Goal: Task Accomplishment & Management: Complete application form

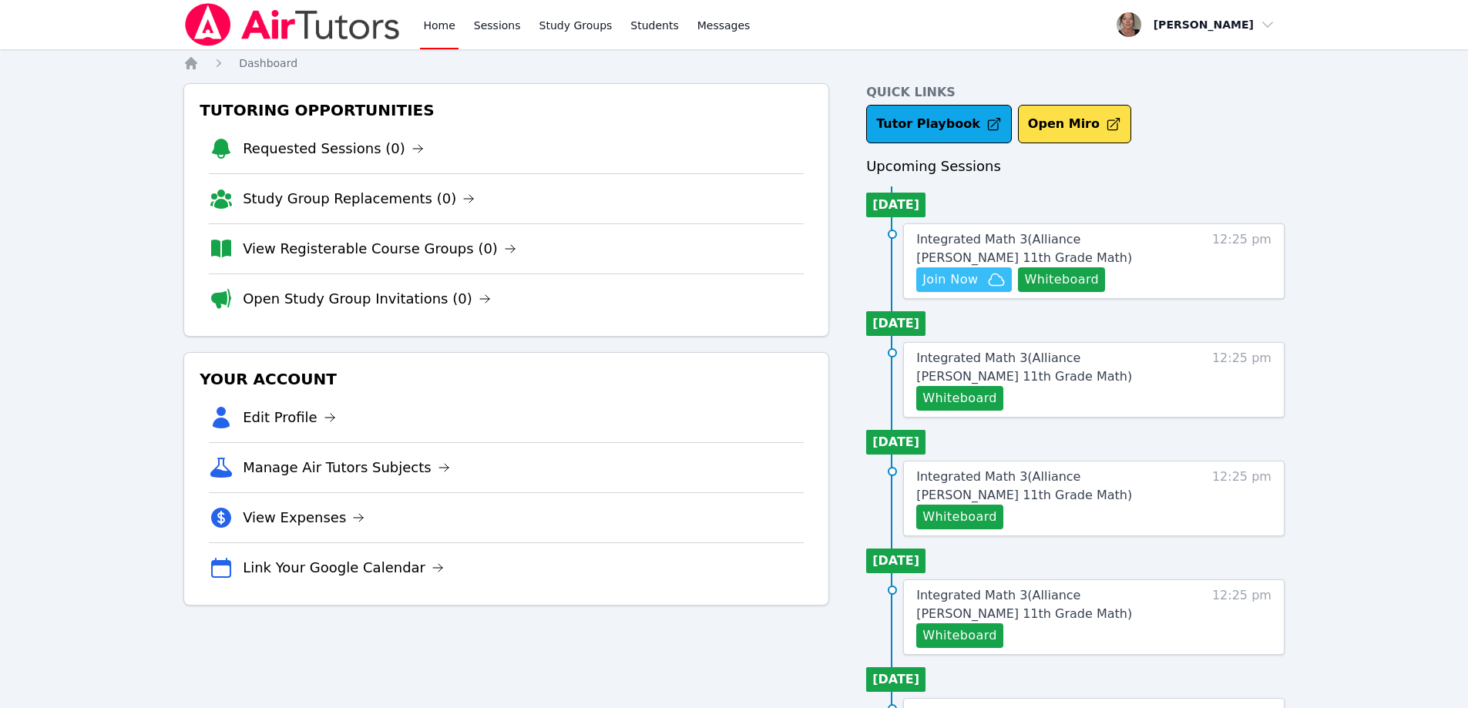
click at [976, 281] on span "Join Now" at bounding box center [950, 280] width 55 height 18
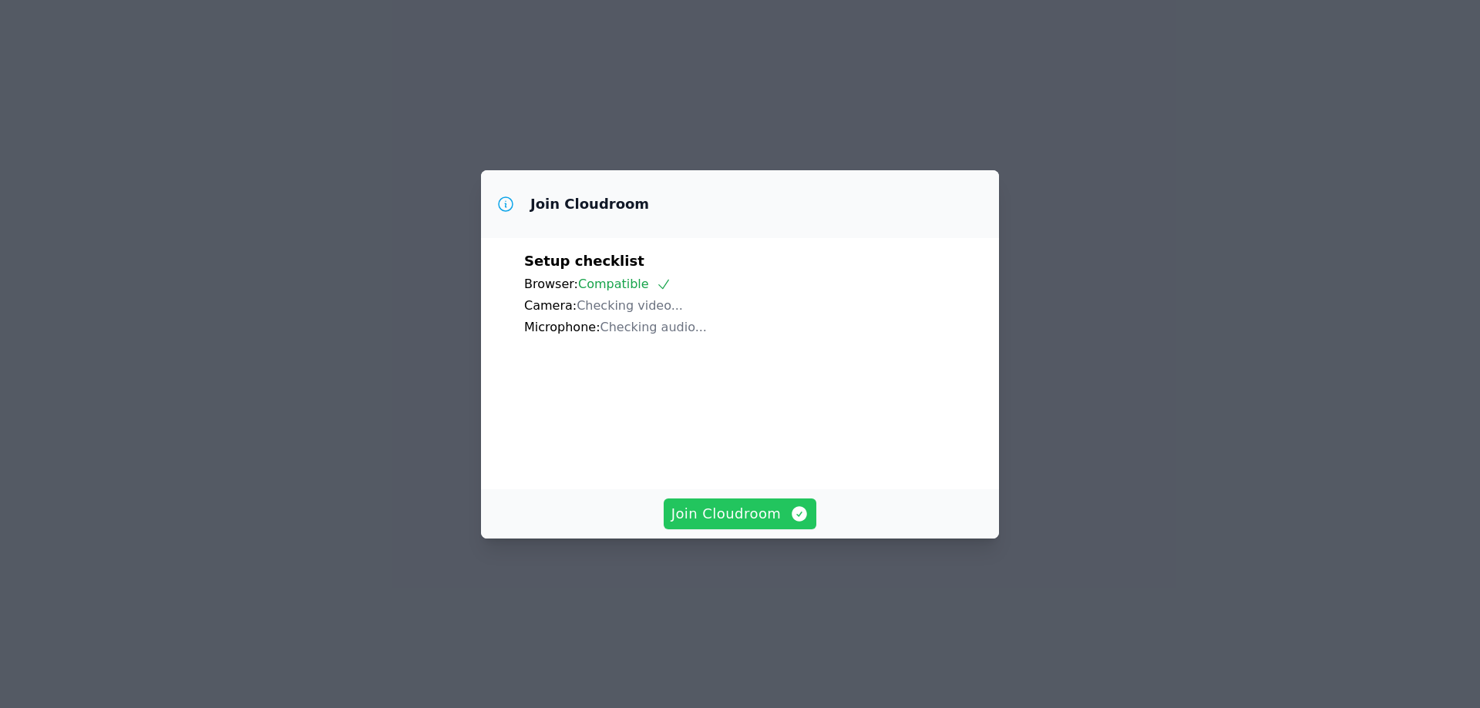
click at [752, 525] on span "Join Cloudroom" at bounding box center [740, 514] width 138 height 22
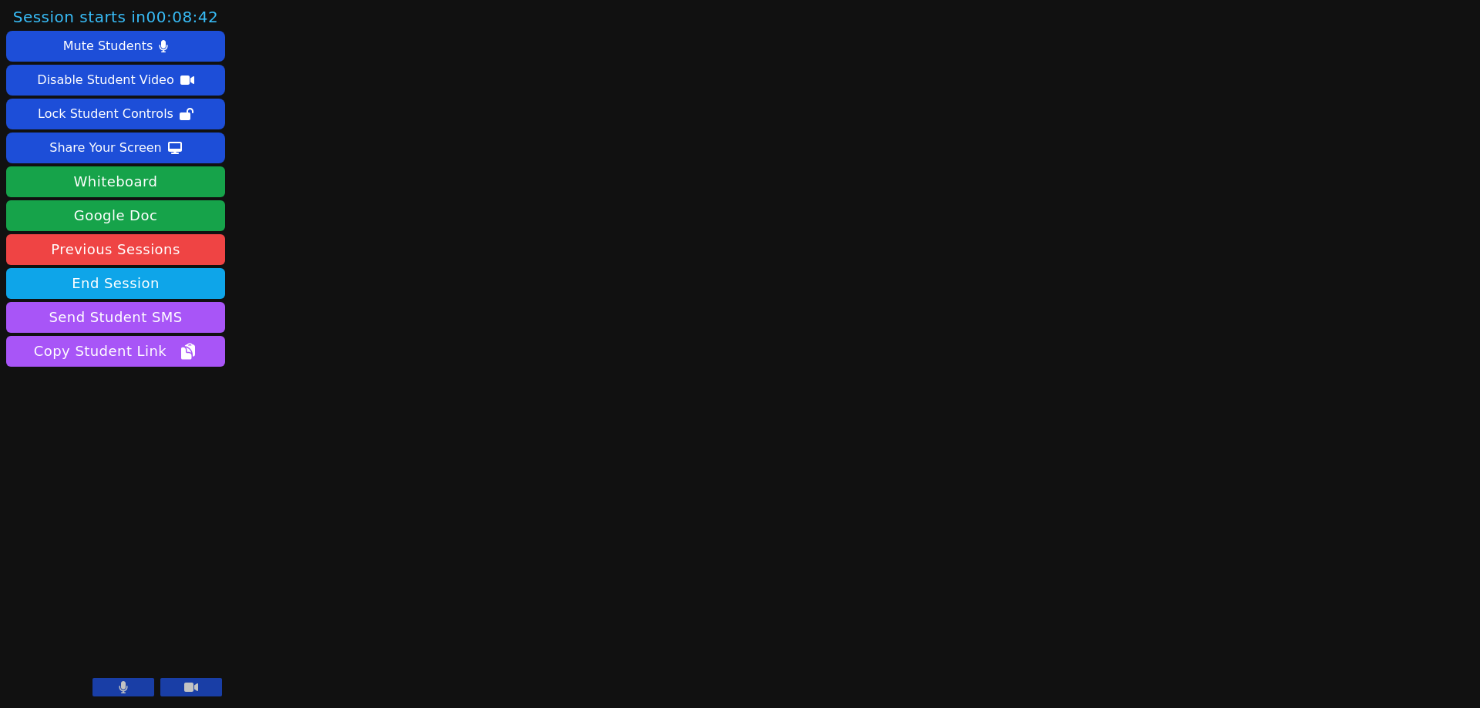
click at [201, 686] on button at bounding box center [191, 687] width 62 height 18
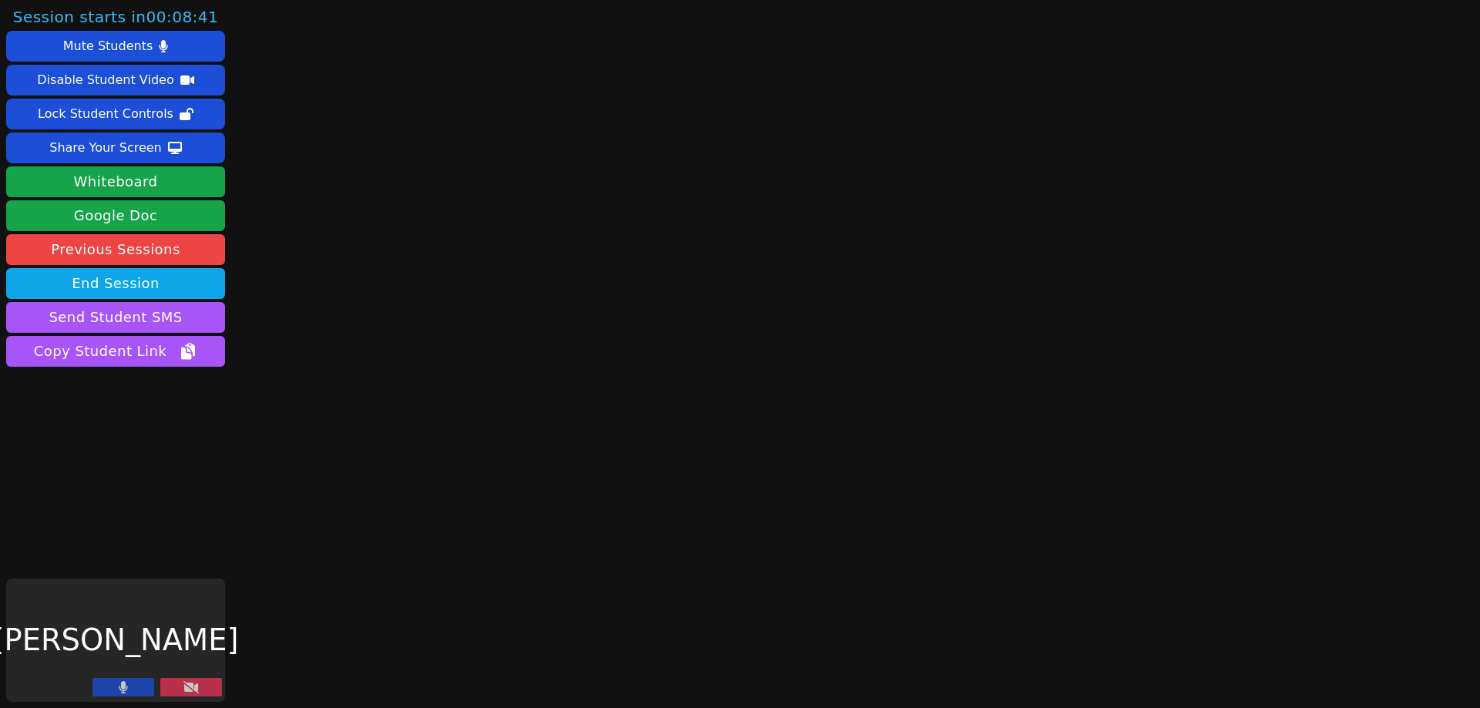
click at [127, 686] on icon at bounding box center [123, 687] width 9 height 12
click at [98, 143] on div "Share Your Screen" at bounding box center [105, 148] width 113 height 25
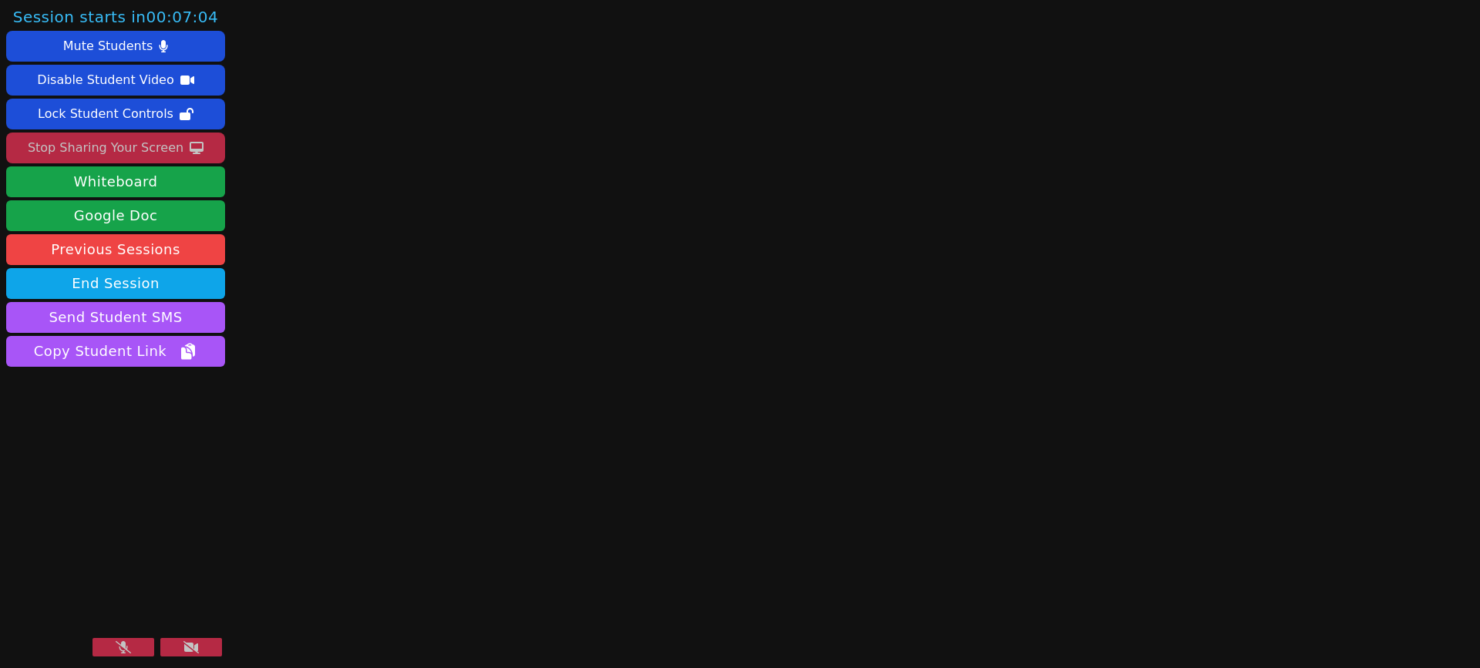
click at [196, 647] on icon at bounding box center [190, 647] width 15 height 12
click at [197, 648] on icon at bounding box center [191, 647] width 14 height 9
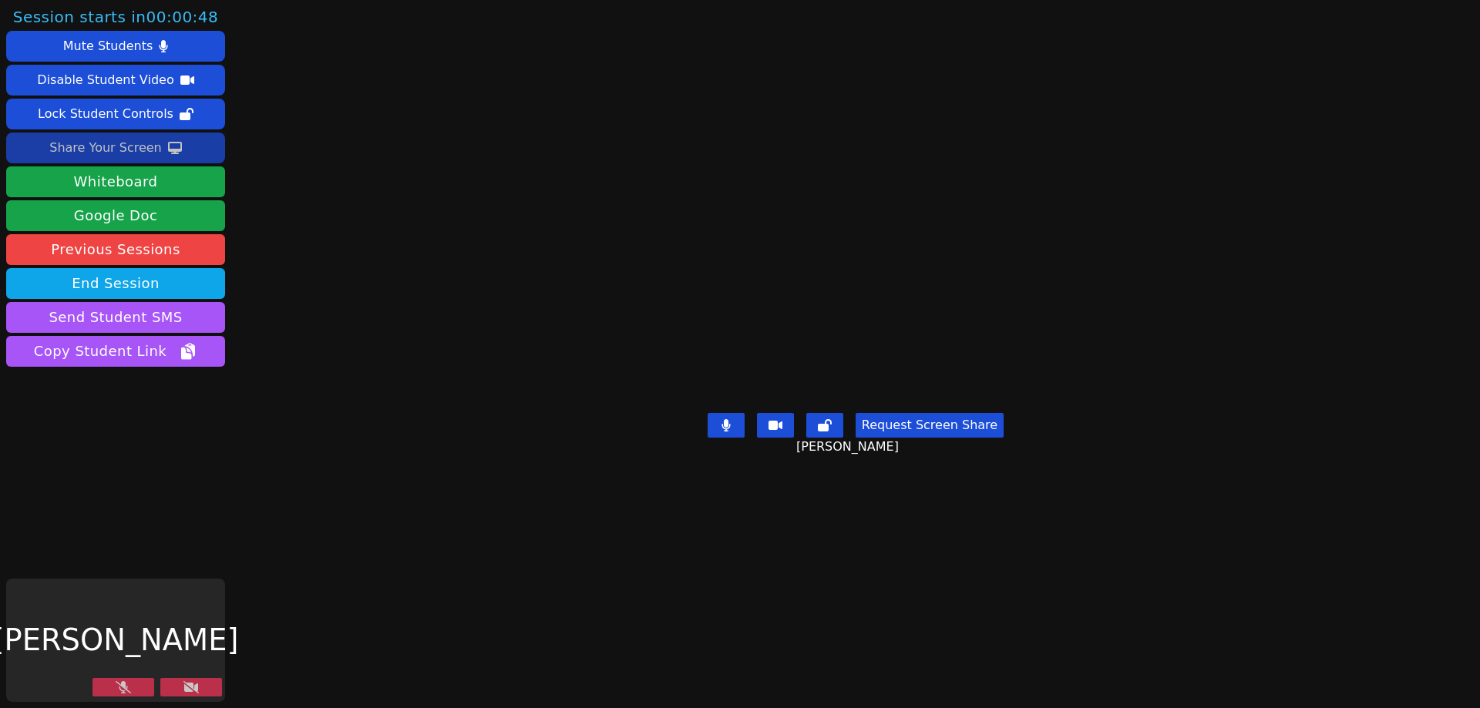
click at [200, 680] on button at bounding box center [191, 687] width 62 height 18
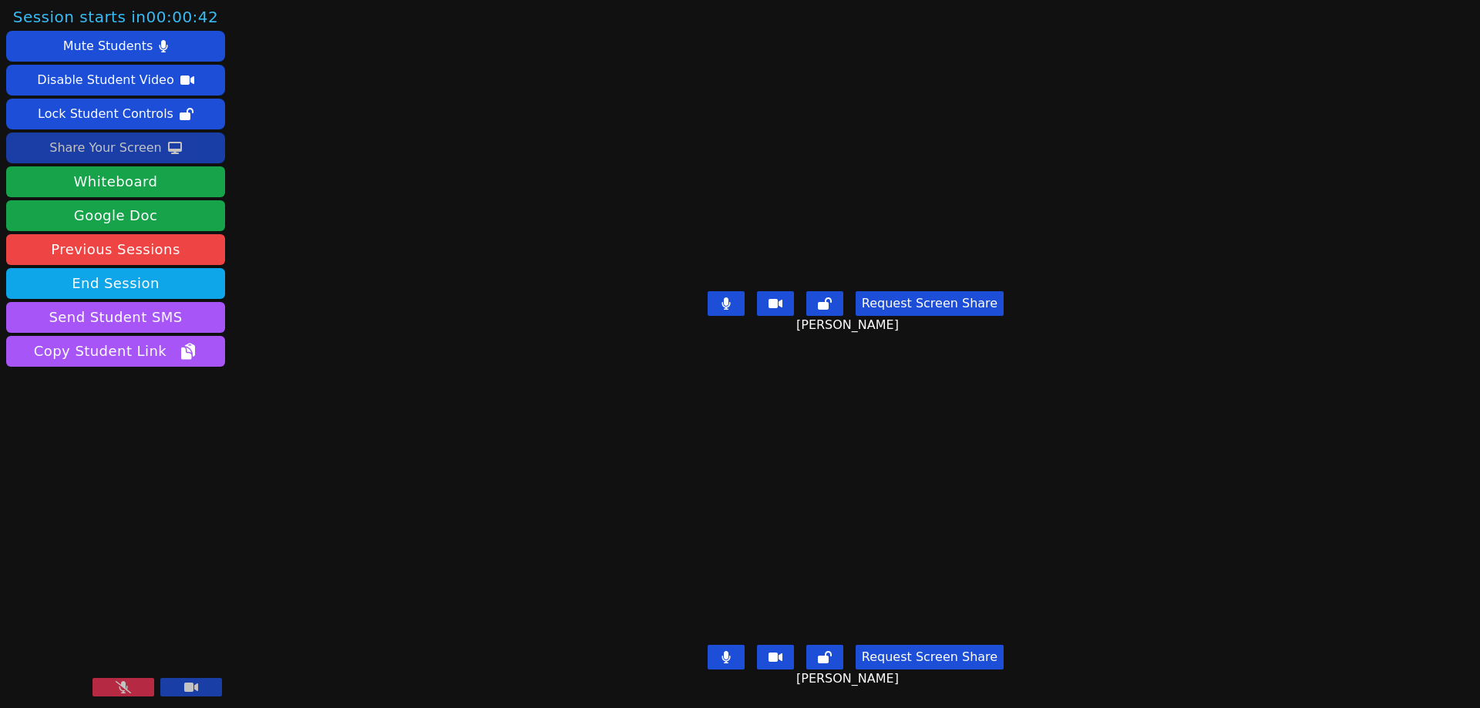
click at [116, 690] on icon at bounding box center [123, 687] width 15 height 12
click at [129, 149] on div "Share Your Screen" at bounding box center [105, 148] width 113 height 25
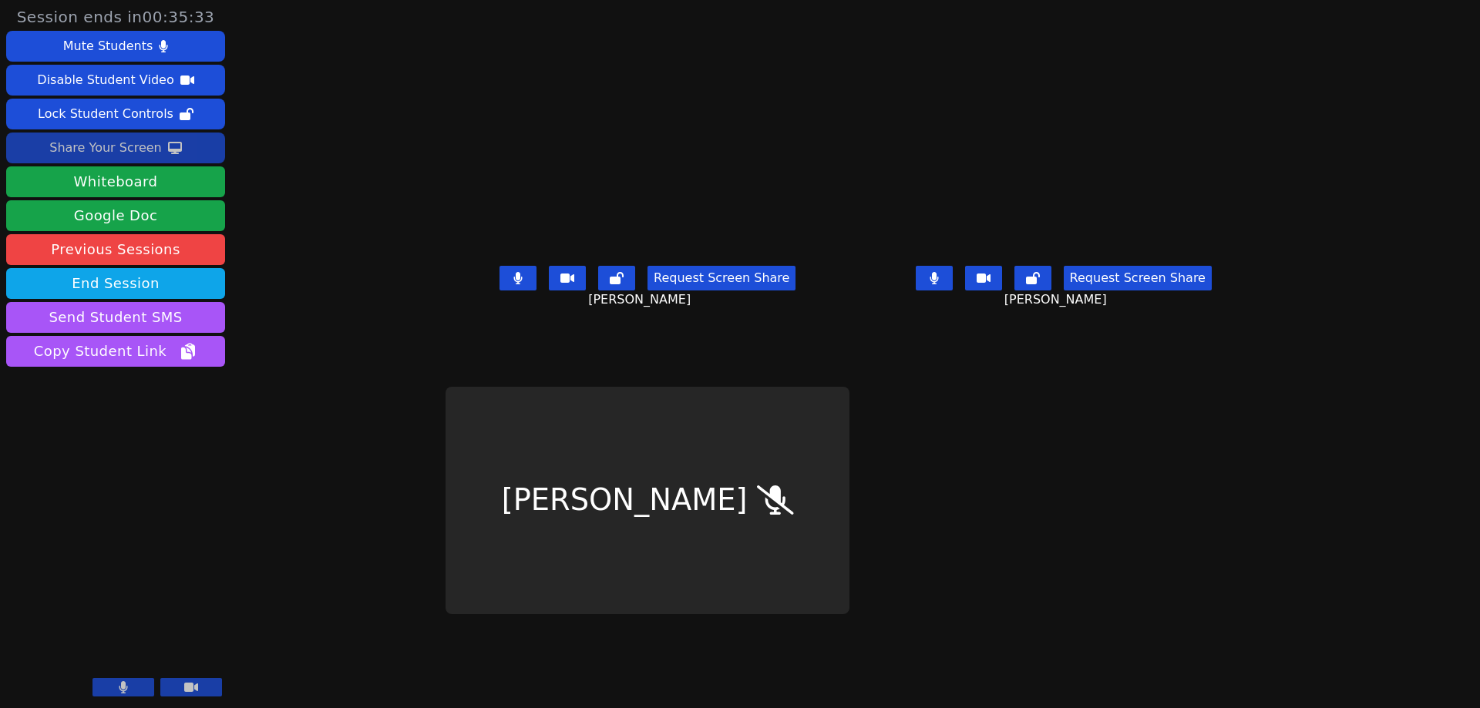
click at [97, 150] on div "Share Your Screen" at bounding box center [105, 148] width 113 height 25
click at [117, 148] on div "Share Your Screen" at bounding box center [105, 148] width 113 height 25
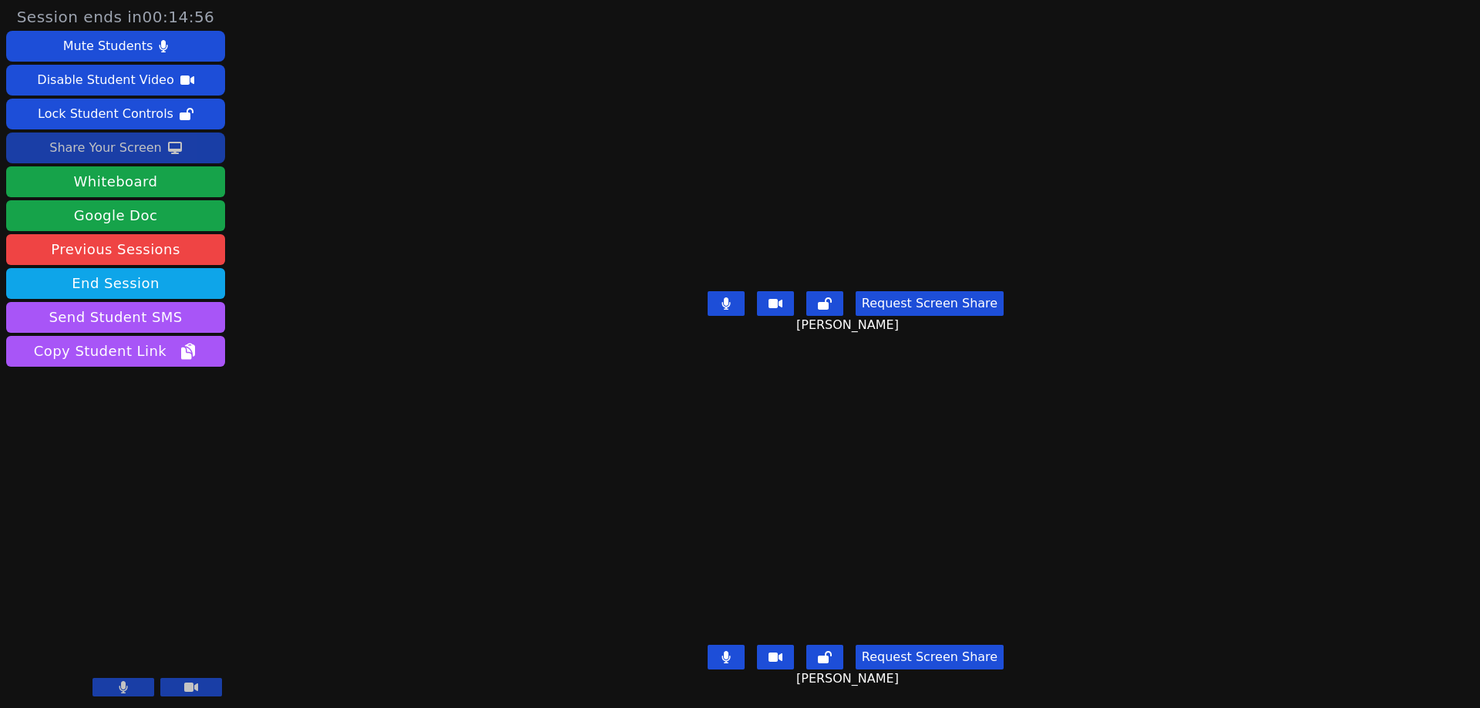
click at [121, 151] on div "Share Your Screen" at bounding box center [105, 148] width 113 height 25
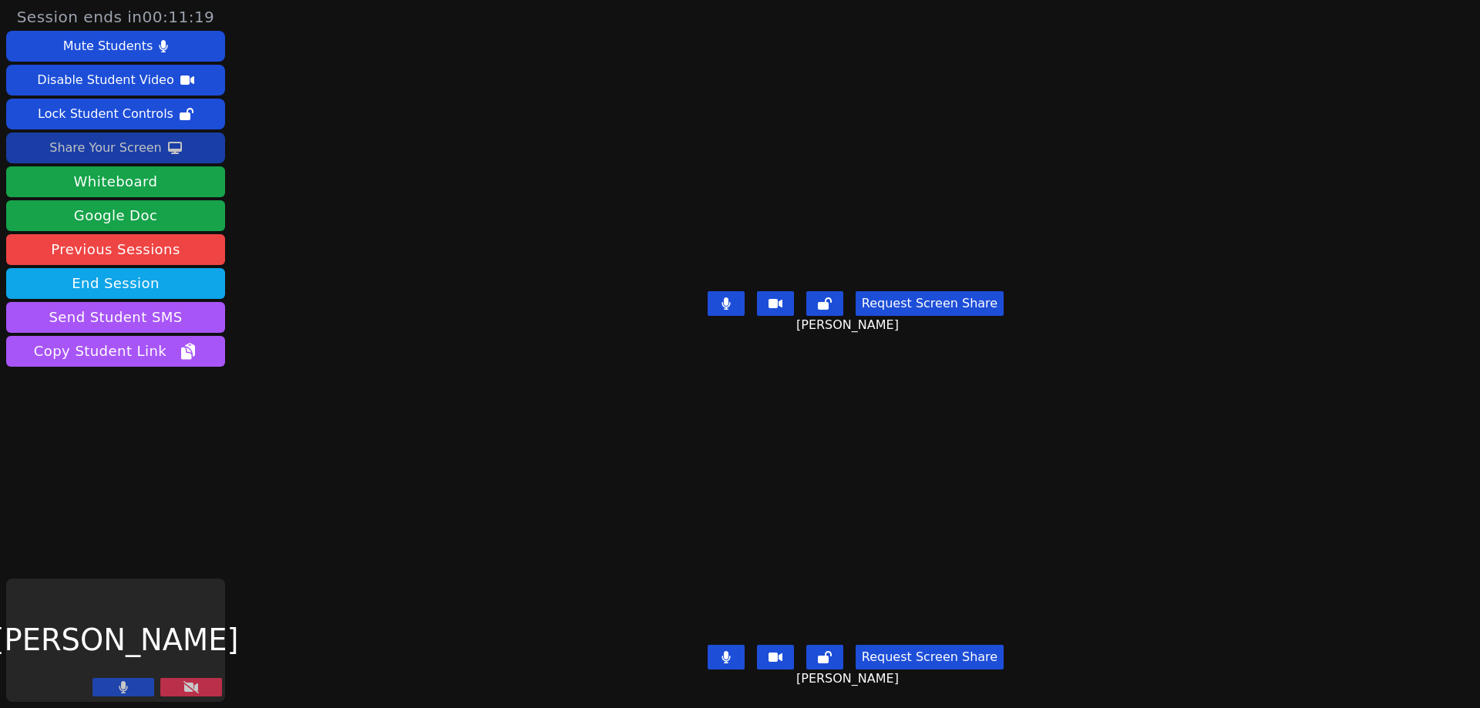
click at [185, 163] on button "Share Your Screen" at bounding box center [115, 148] width 219 height 31
click at [388, 315] on div "Session ends in 00:10:54 Mute Students Disable Student Video Lock Student Contr…" at bounding box center [740, 354] width 1480 height 708
click at [450, 221] on div "Session ends in 00:10:52 Mute Students Disable Student Video Lock Student Contr…" at bounding box center [740, 354] width 1480 height 708
click at [113, 144] on div "Share Your Screen" at bounding box center [105, 148] width 113 height 25
click at [197, 689] on icon at bounding box center [190, 687] width 15 height 12
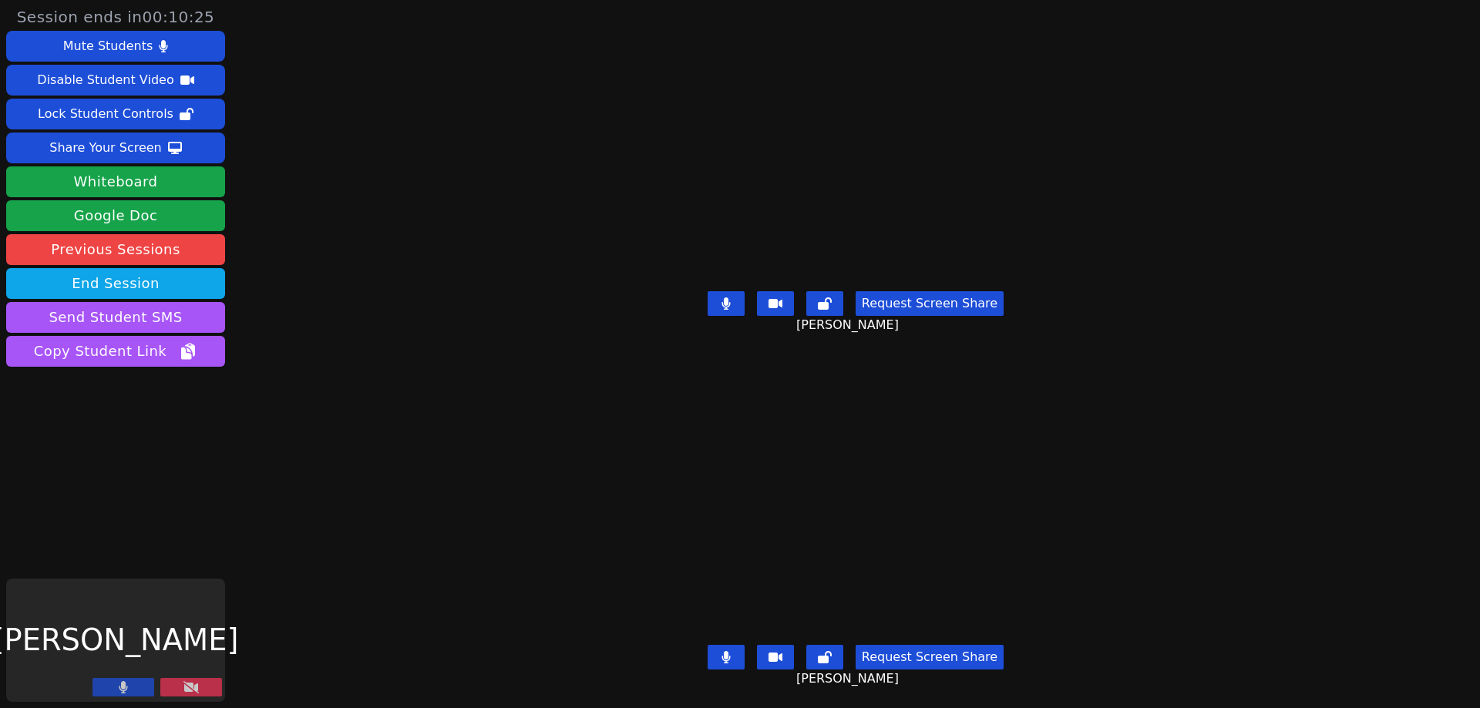
click at [186, 688] on icon at bounding box center [190, 687] width 15 height 12
click at [183, 688] on icon at bounding box center [190, 687] width 15 height 12
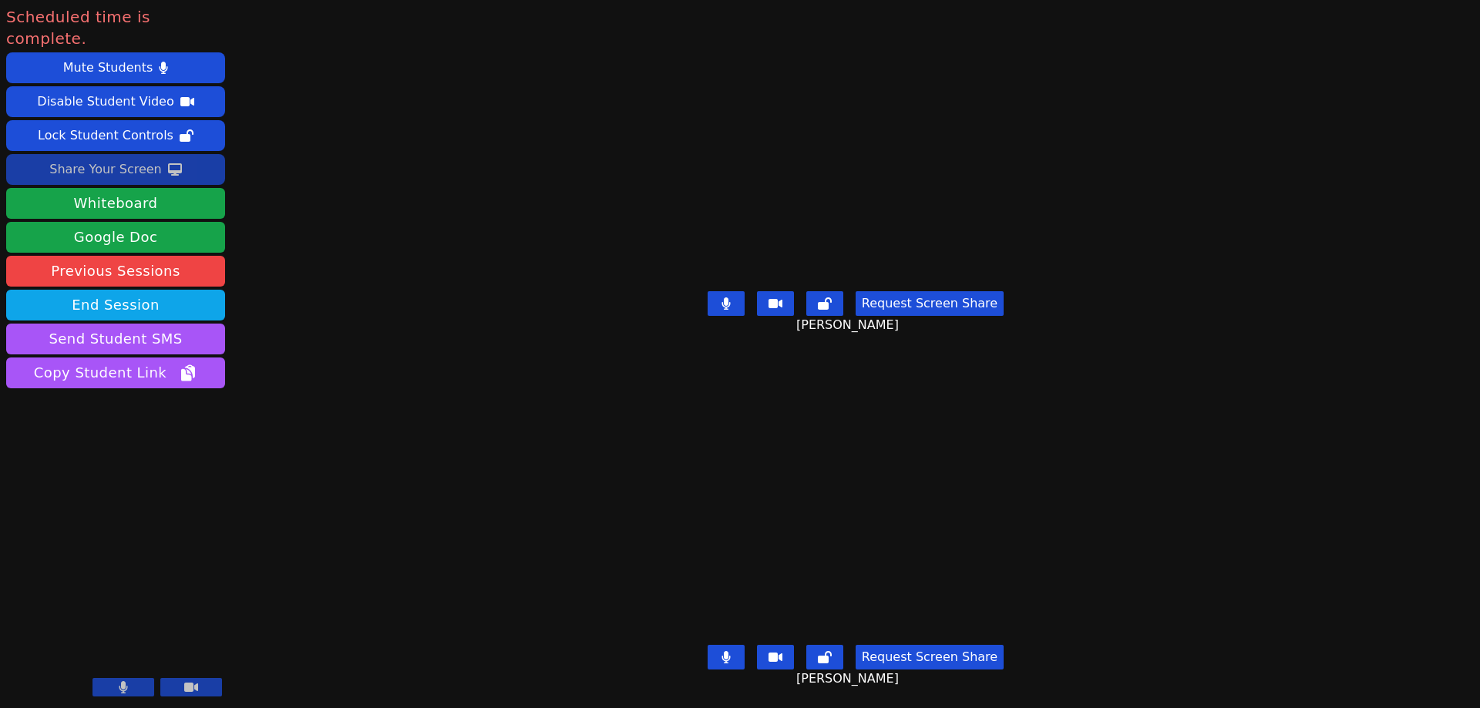
click at [154, 157] on div "Share Your Screen" at bounding box center [105, 169] width 113 height 25
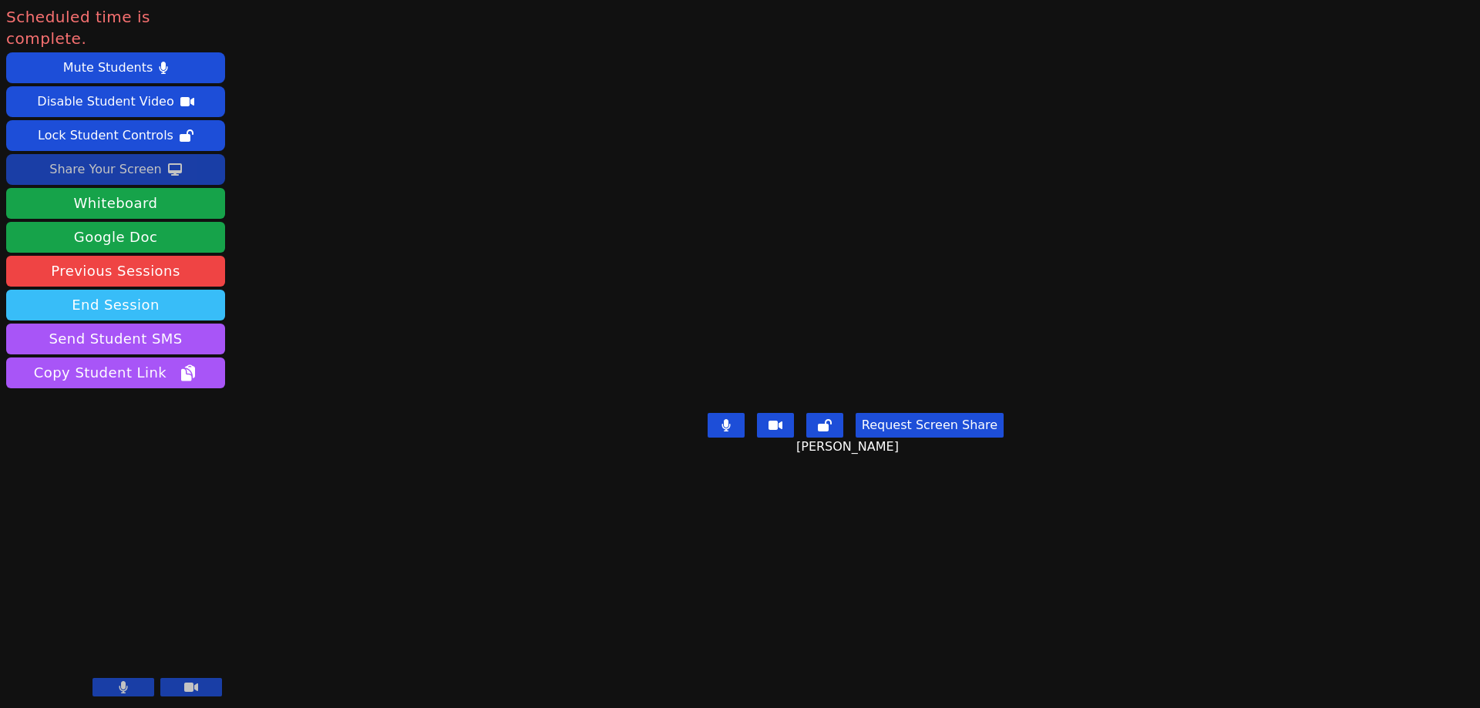
click at [124, 290] on button "End Session" at bounding box center [115, 305] width 219 height 31
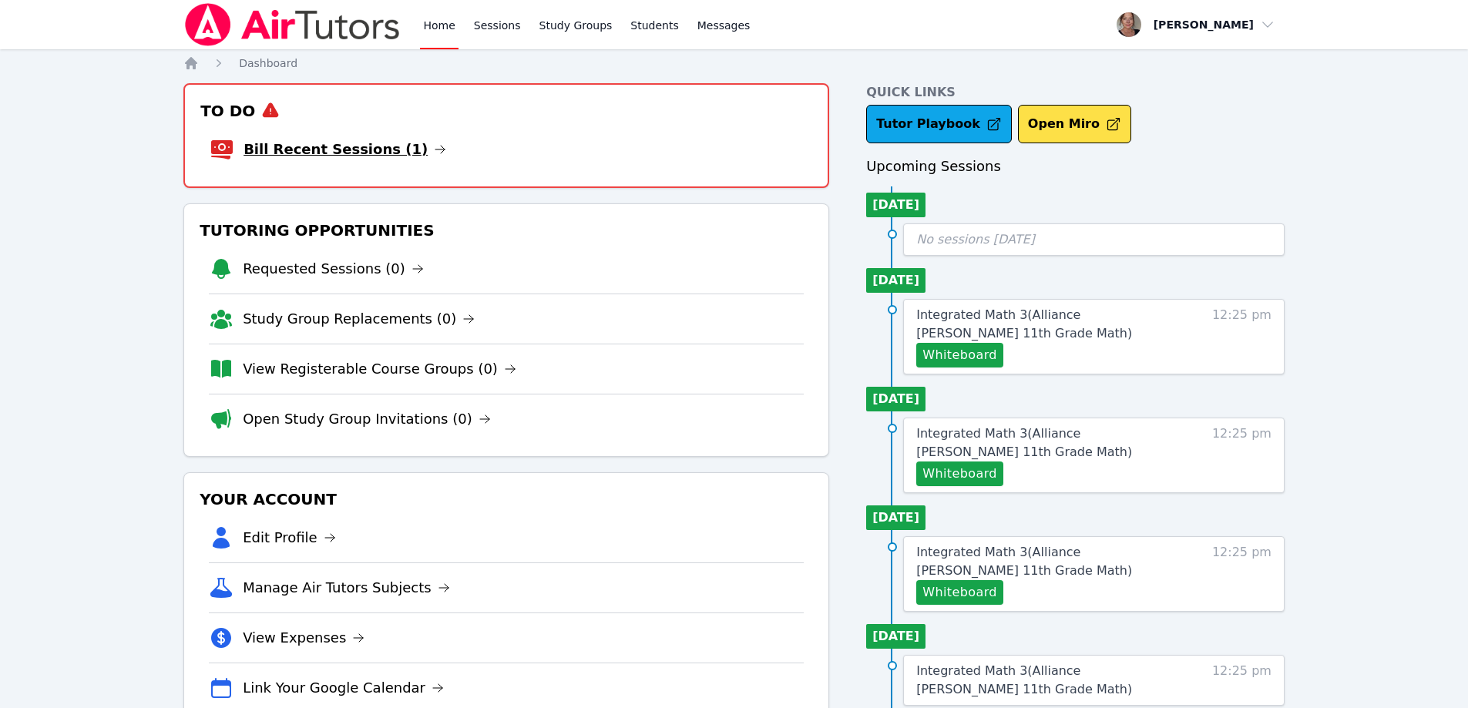
click at [321, 153] on link "Bill Recent Sessions (1)" at bounding box center [345, 150] width 203 height 22
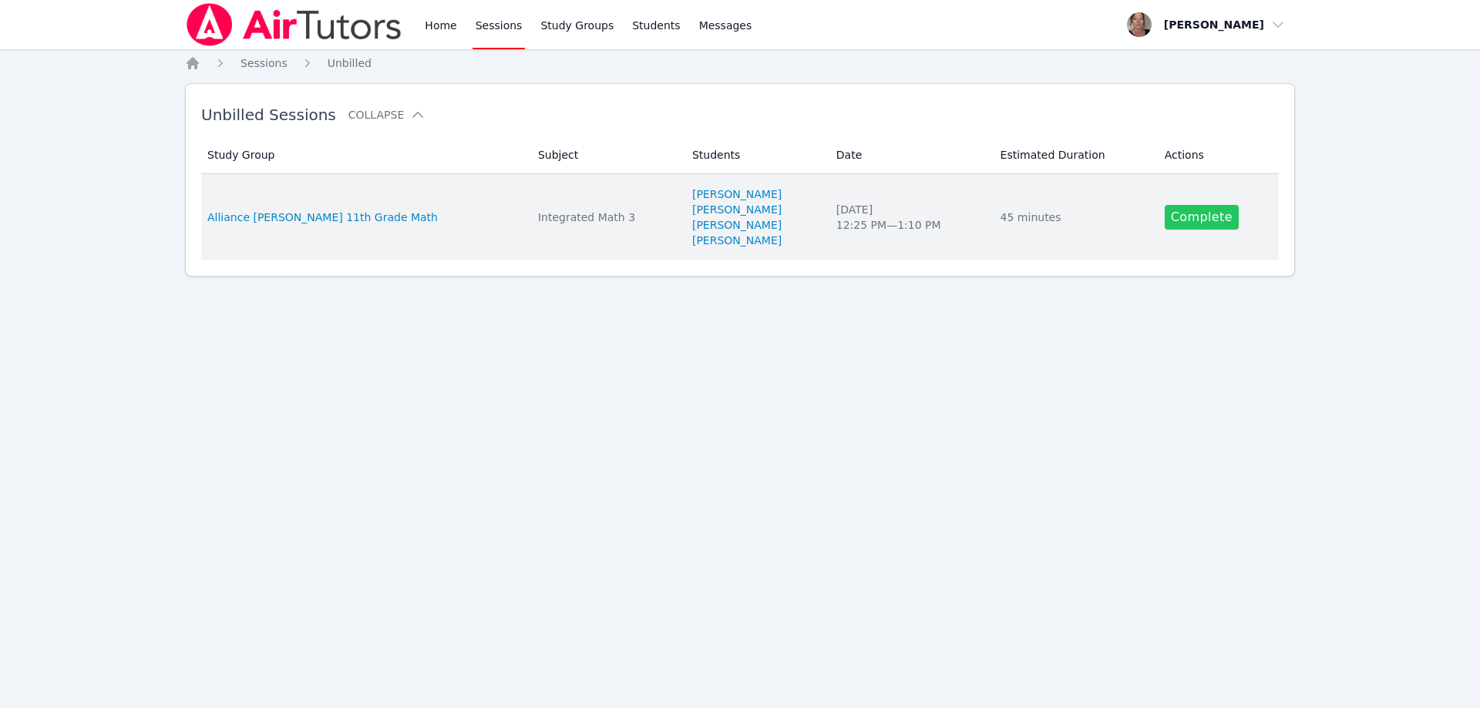
click at [1180, 224] on link "Complete" at bounding box center [1202, 217] width 74 height 25
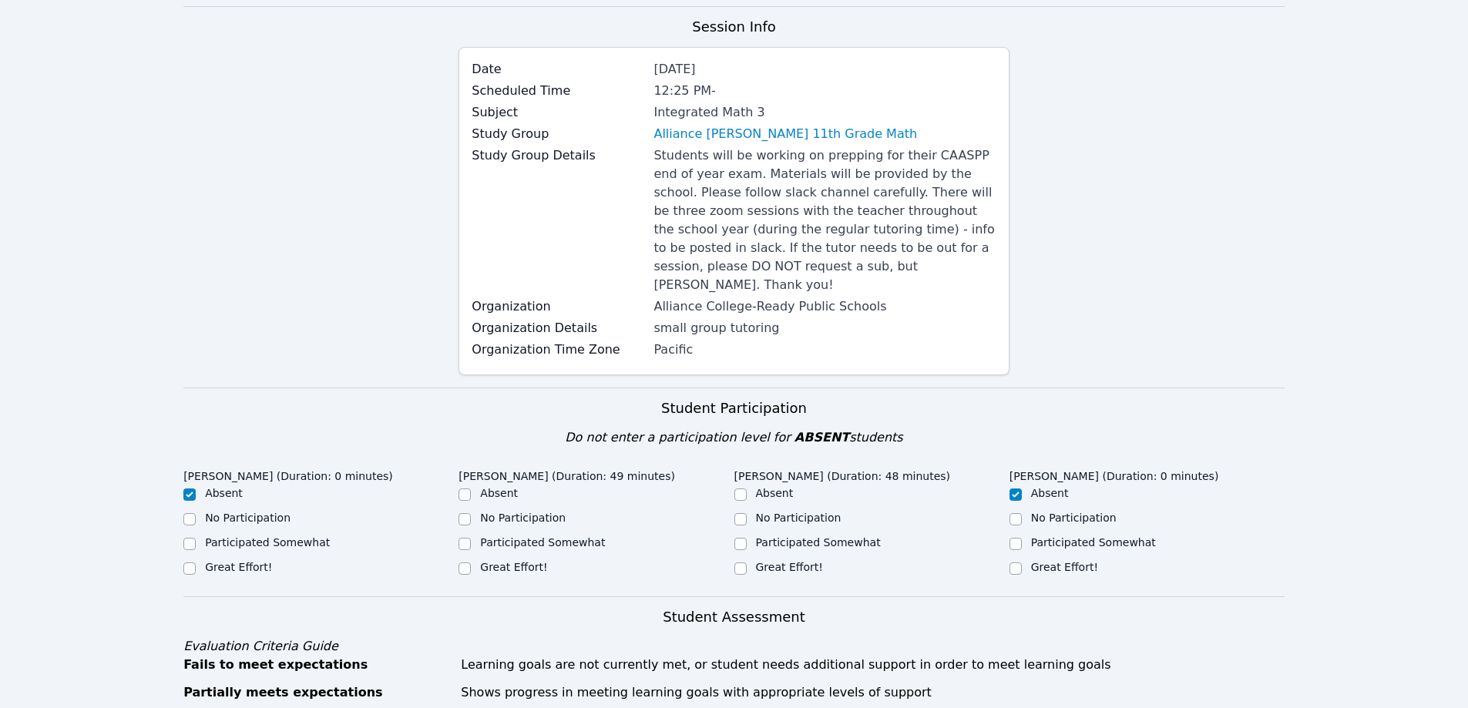
scroll to position [154, 0]
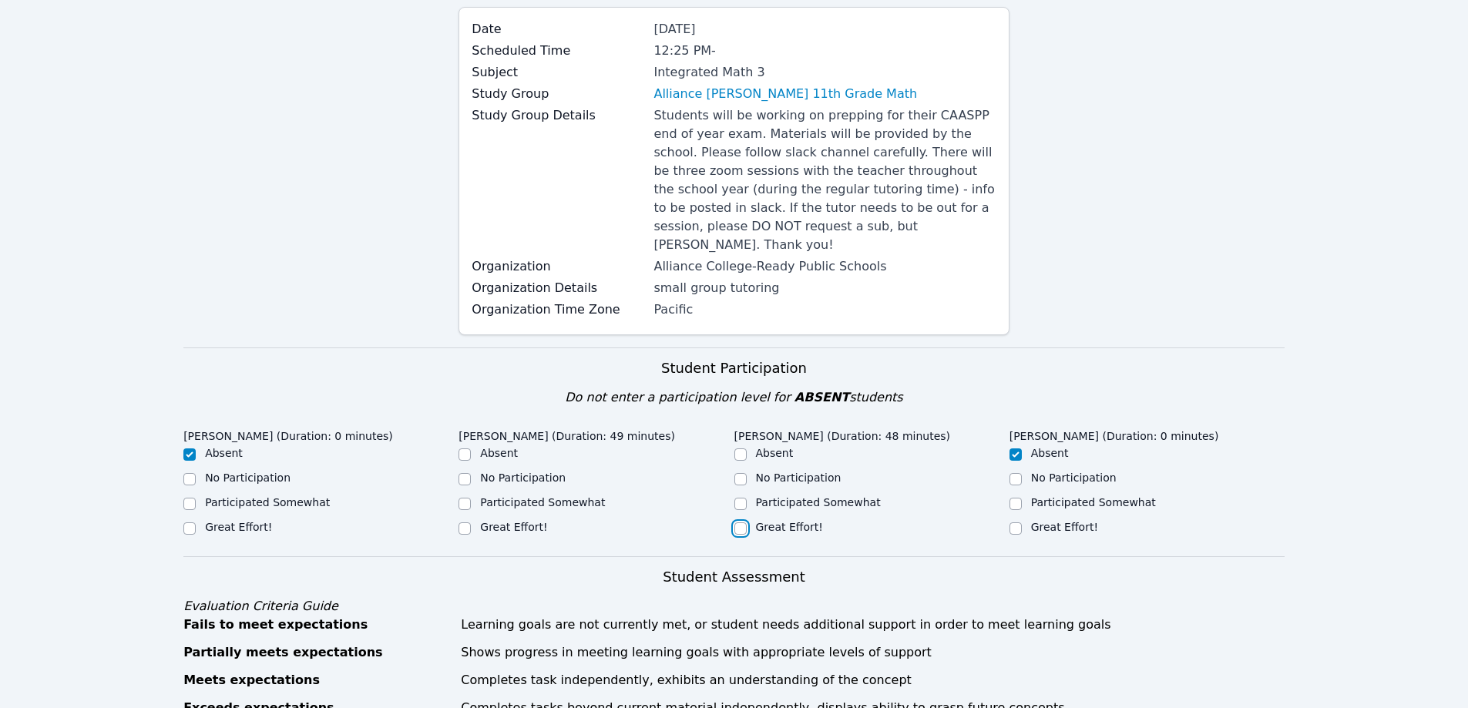
click at [740, 523] on input "Great Effort!" at bounding box center [741, 529] width 12 height 12
checkbox input "true"
click at [463, 523] on input "Great Effort!" at bounding box center [465, 529] width 12 height 12
checkbox input "true"
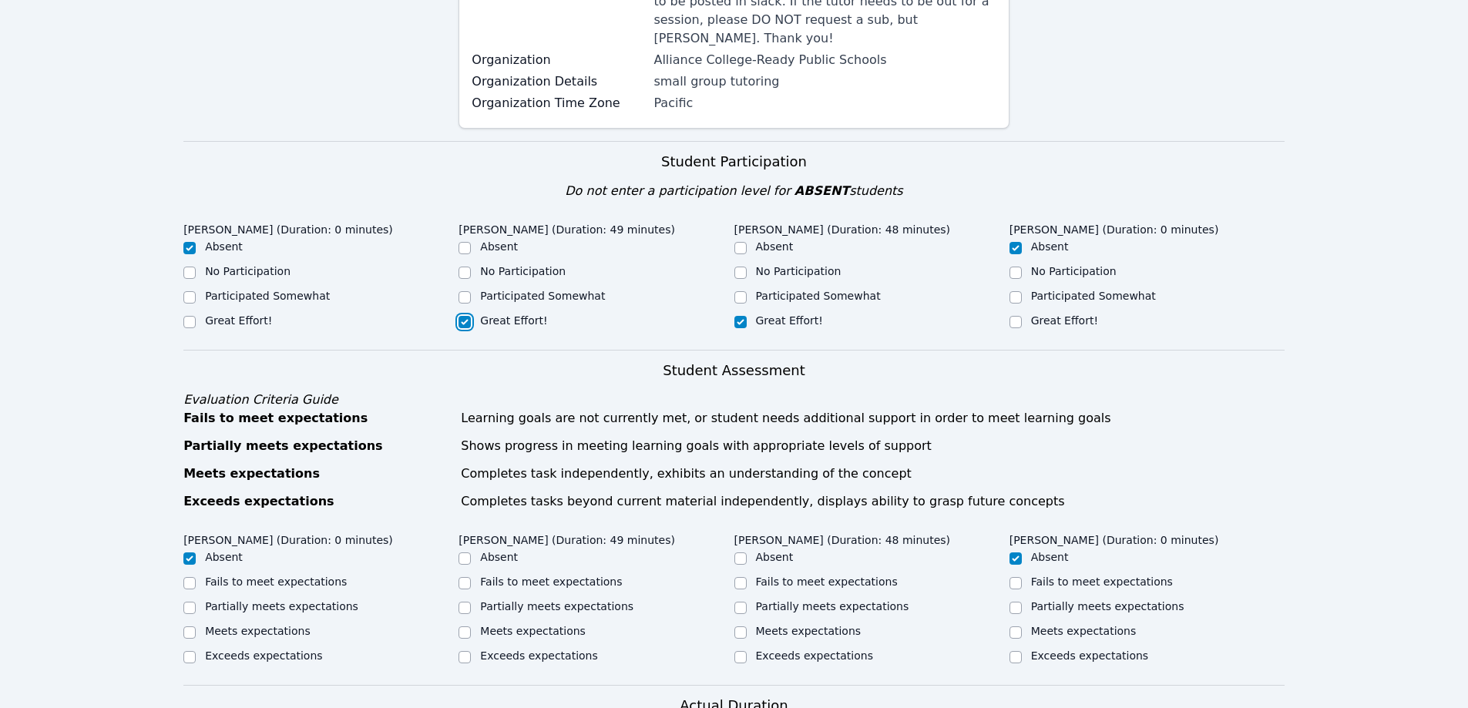
scroll to position [462, 0]
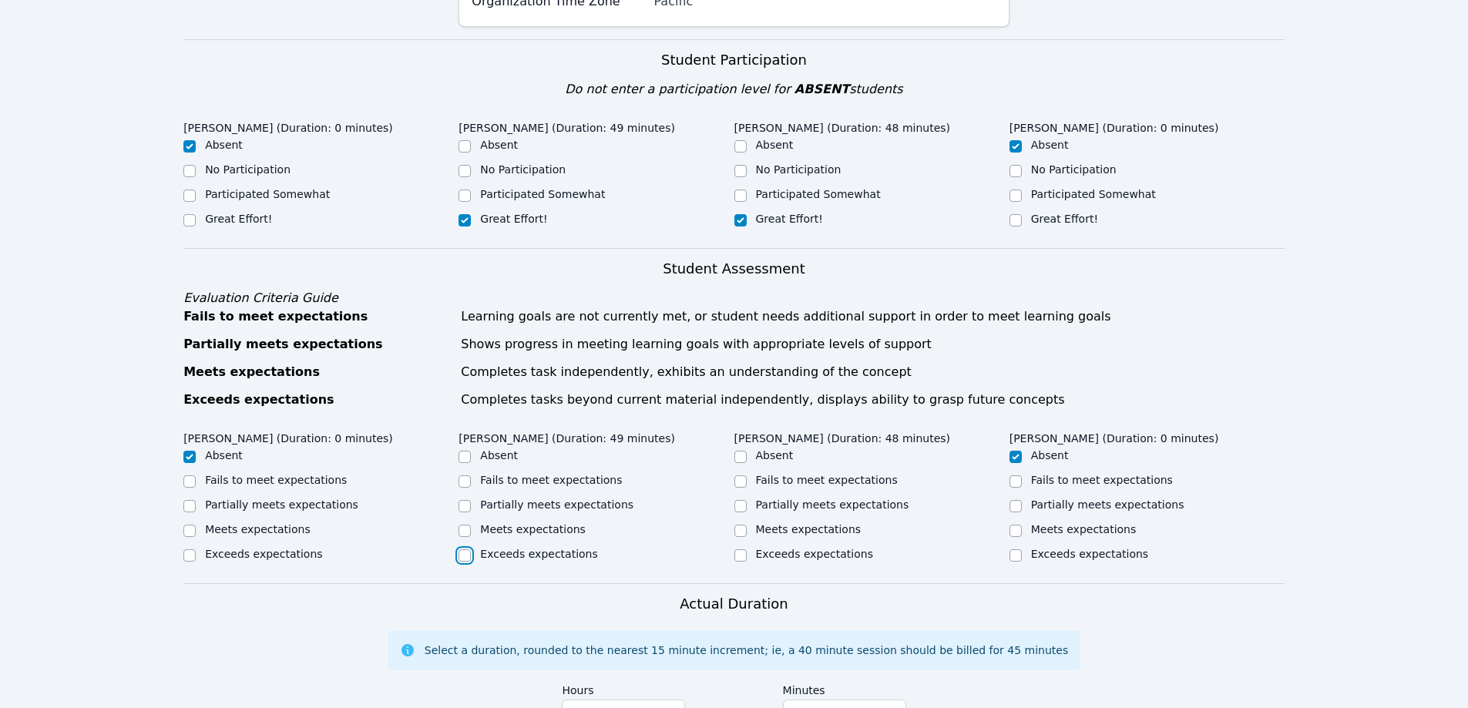
click at [460, 550] on input "Exceeds expectations" at bounding box center [465, 556] width 12 height 12
checkbox input "true"
click at [736, 550] on input "Exceeds expectations" at bounding box center [741, 556] width 12 height 12
checkbox input "true"
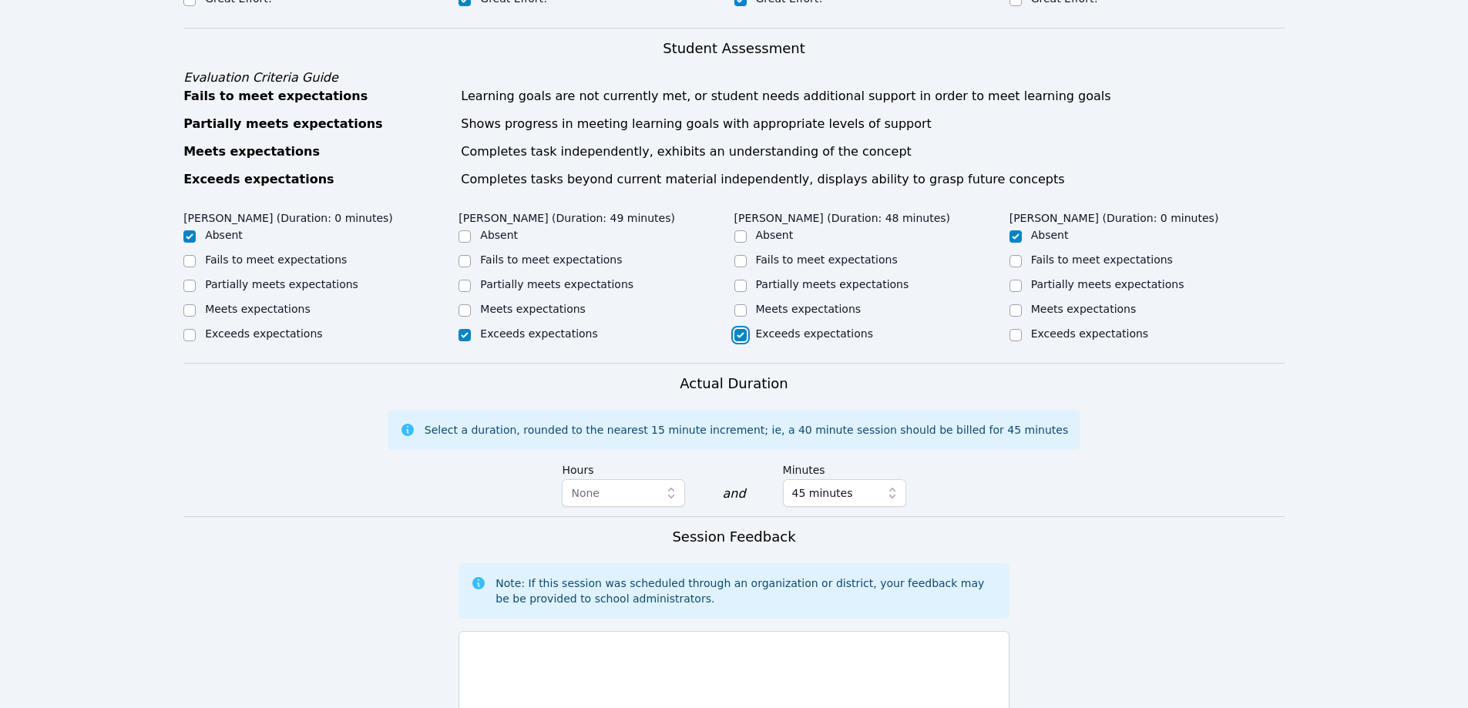
scroll to position [771, 0]
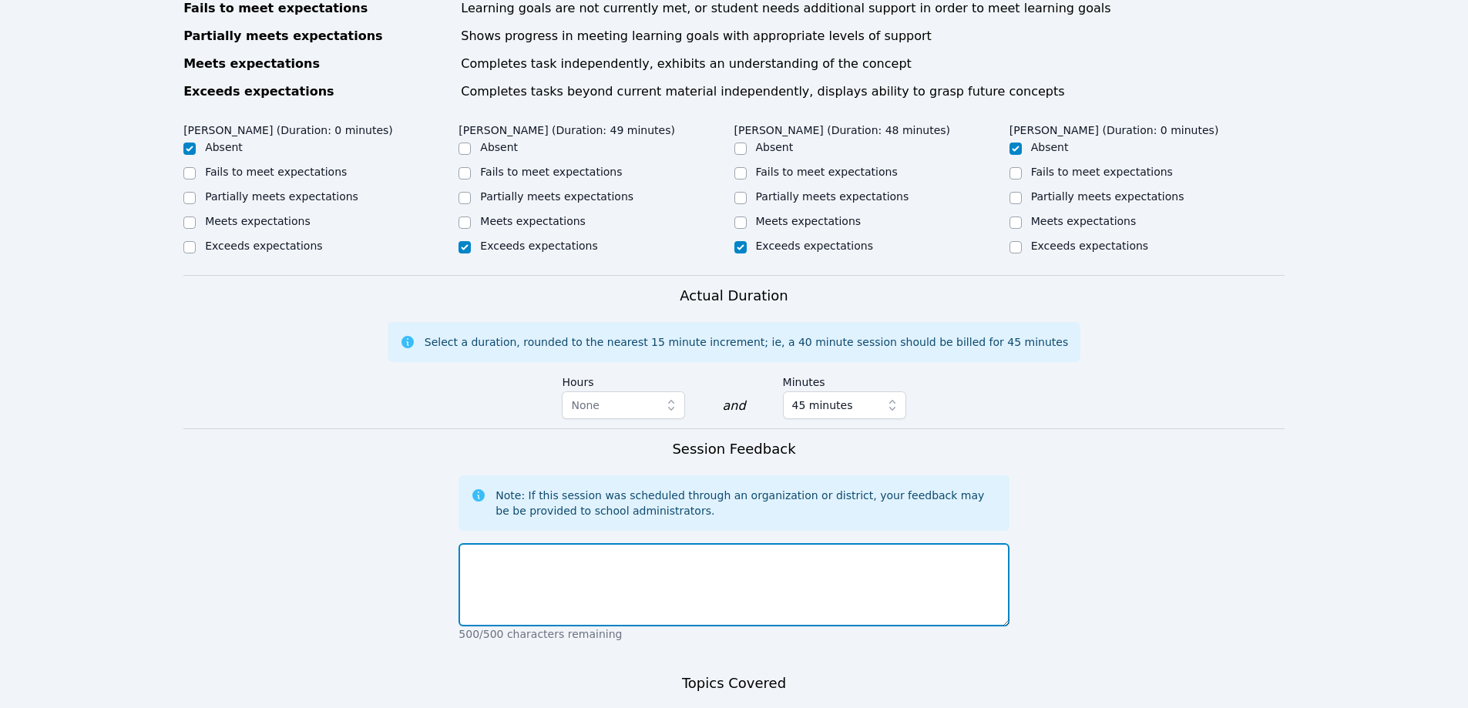
click at [734, 543] on textarea at bounding box center [734, 584] width 550 height 83
drag, startPoint x: 859, startPoint y: 536, endPoint x: 839, endPoint y: 549, distance: 22.9
click at [839, 549] on textarea "Both students were excellent. I was impressed. We covered construction and deco…" at bounding box center [734, 584] width 550 height 83
click at [890, 543] on textarea "Both students were excellent. I was impressed. We covered construction and deco…" at bounding box center [734, 584] width 550 height 83
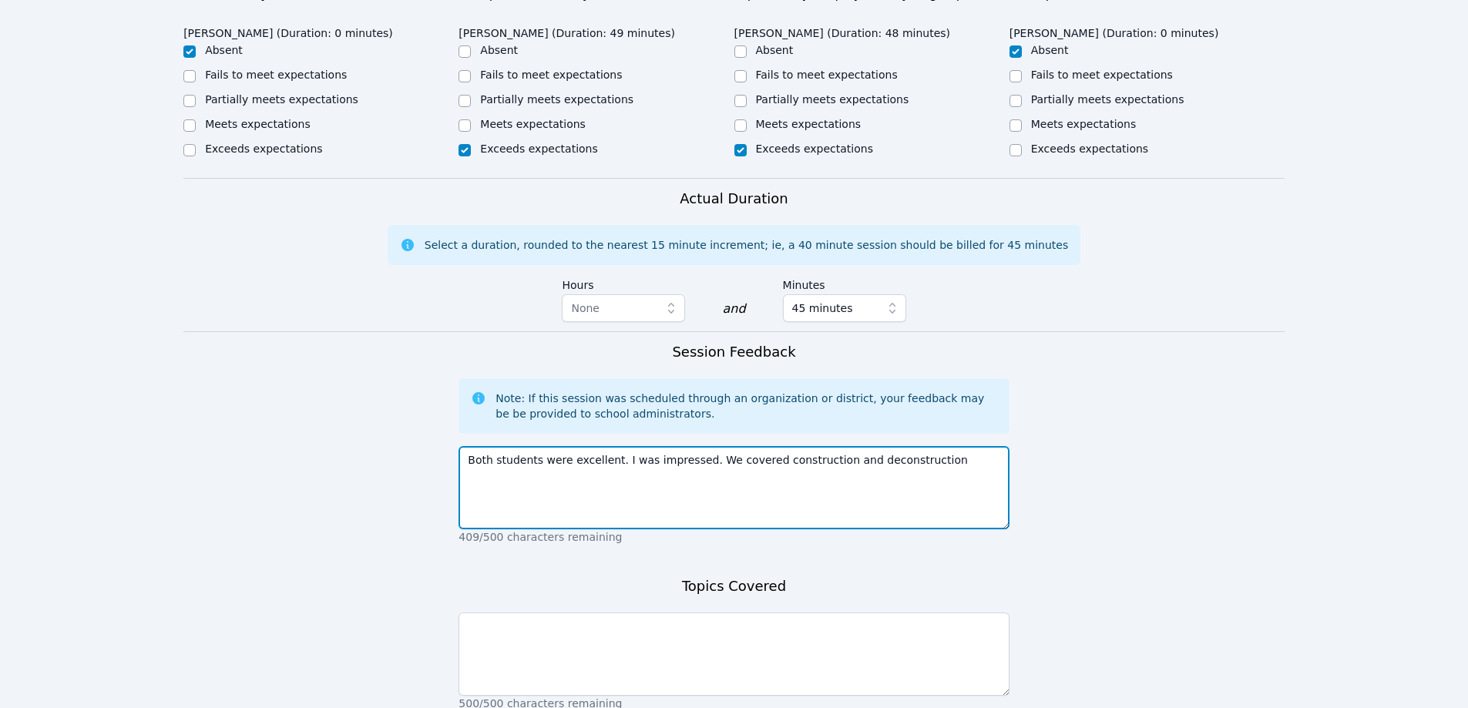
scroll to position [980, 0]
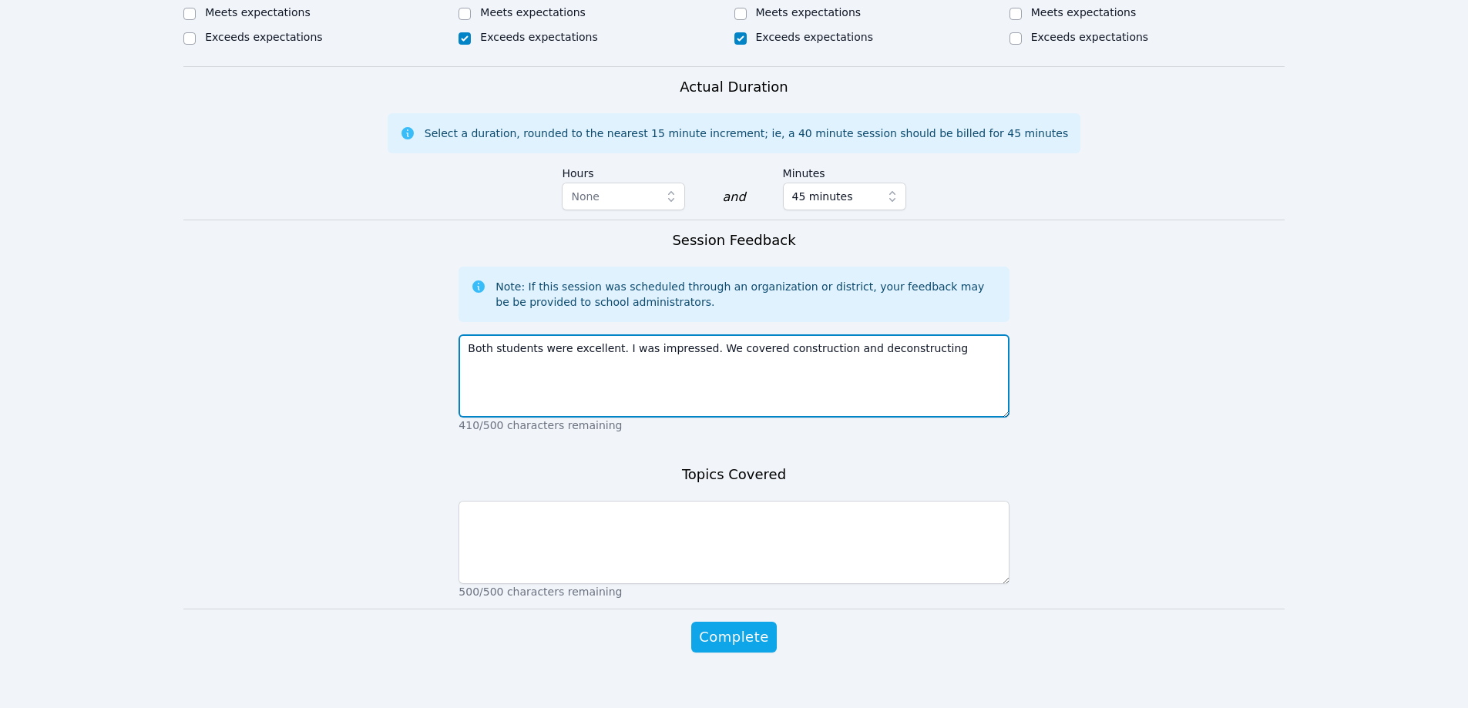
click at [809, 336] on textarea "Both students were excellent. I was impressed. We covered construction and deco…" at bounding box center [734, 376] width 550 height 83
click at [917, 335] on textarea "Both students were excellent. I was impressed. We covered constructing and deco…" at bounding box center [734, 376] width 550 height 83
drag, startPoint x: 689, startPoint y: 325, endPoint x: 731, endPoint y: 386, distance: 73.8
click at [731, 386] on textarea "Both students were excellent. I was impressed. We covered constructing and deco…" at bounding box center [734, 376] width 550 height 83
type textarea "Both students were excellent. I was impressed."
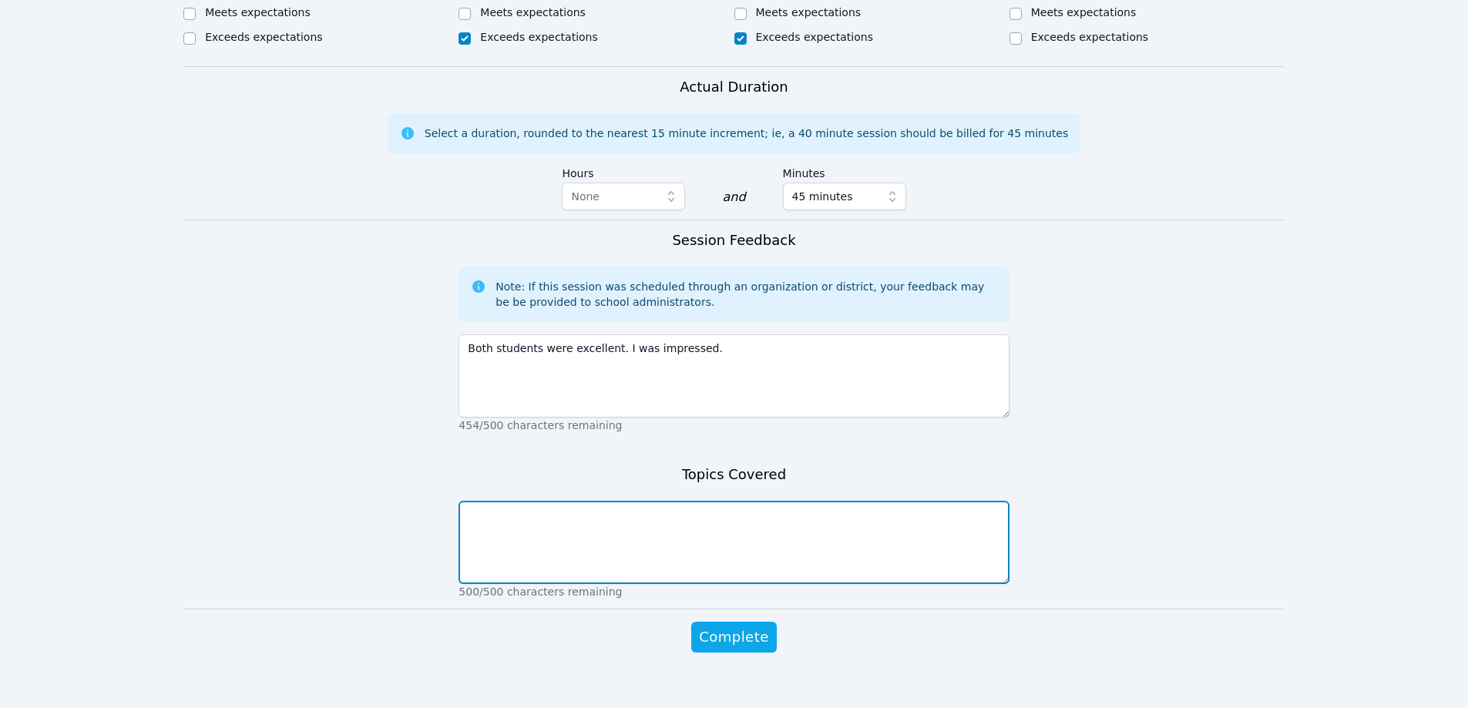
paste textarea "We covered constructing and deconstructing algebraic equations."
type textarea "We covered constructing and deconstructing algebraic equations."
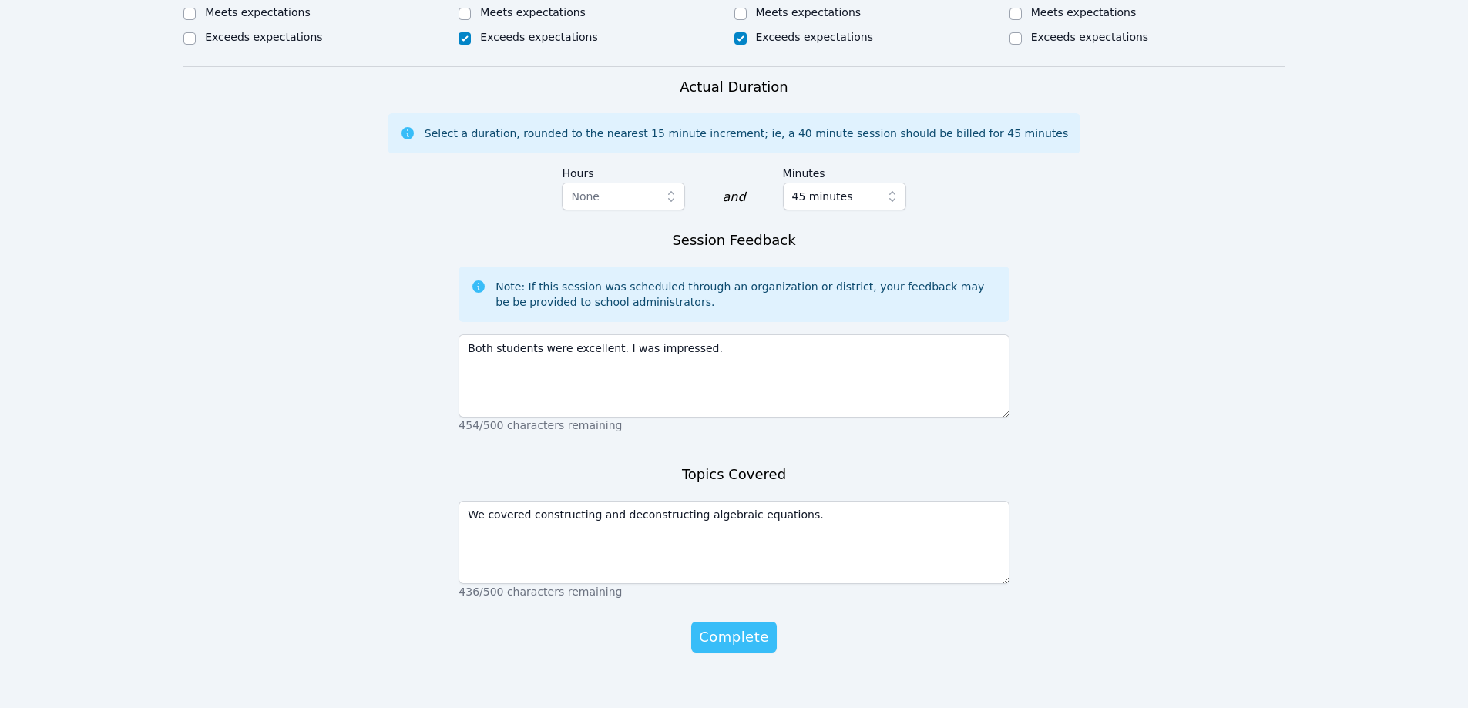
click at [735, 627] on span "Complete" at bounding box center [733, 638] width 69 height 22
